Goal: Information Seeking & Learning: Compare options

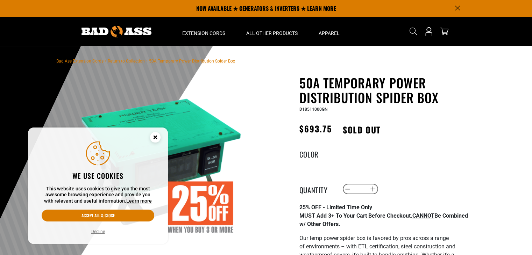
click at [155, 138] on icon "Cookie Consent" at bounding box center [155, 137] width 2 height 2
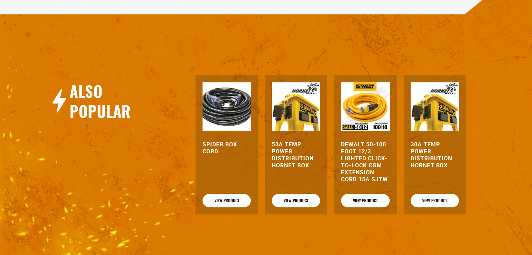
scroll to position [786, 0]
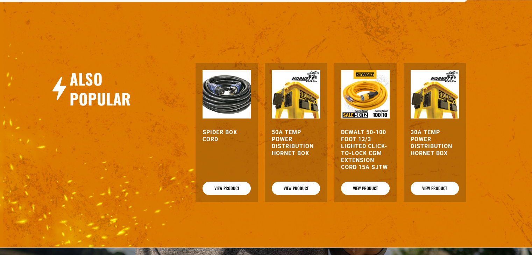
click at [226, 104] on img at bounding box center [226, 94] width 48 height 48
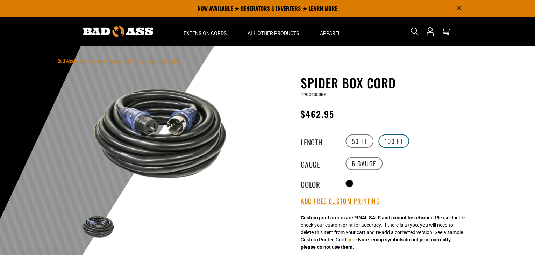
click at [395, 144] on label "100 FT" at bounding box center [393, 141] width 31 height 13
click at [354, 142] on label "50 FT" at bounding box center [359, 141] width 28 height 13
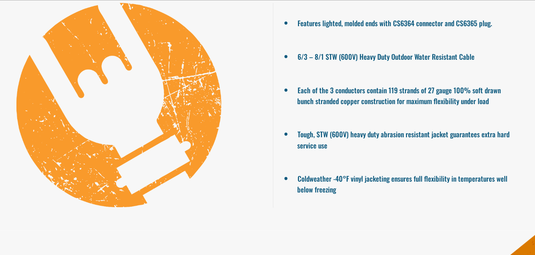
scroll to position [769, 0]
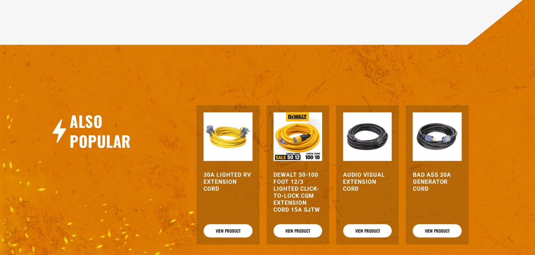
click at [294, 129] on img at bounding box center [297, 137] width 49 height 49
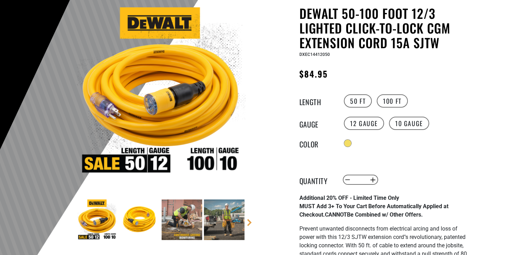
scroll to position [70, 0]
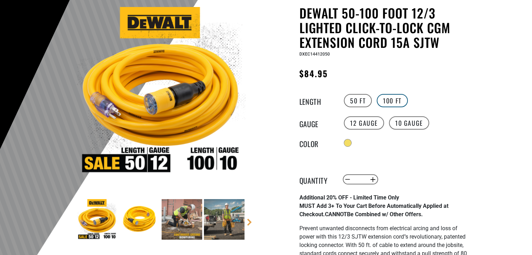
click at [392, 103] on label "100 FT" at bounding box center [391, 100] width 31 height 13
click at [358, 103] on label "50 FT" at bounding box center [358, 100] width 28 height 13
click at [395, 122] on label "10 Gauge" at bounding box center [409, 122] width 40 height 13
click at [391, 101] on label "100 FT" at bounding box center [391, 100] width 31 height 13
